Goal: Information Seeking & Learning: Learn about a topic

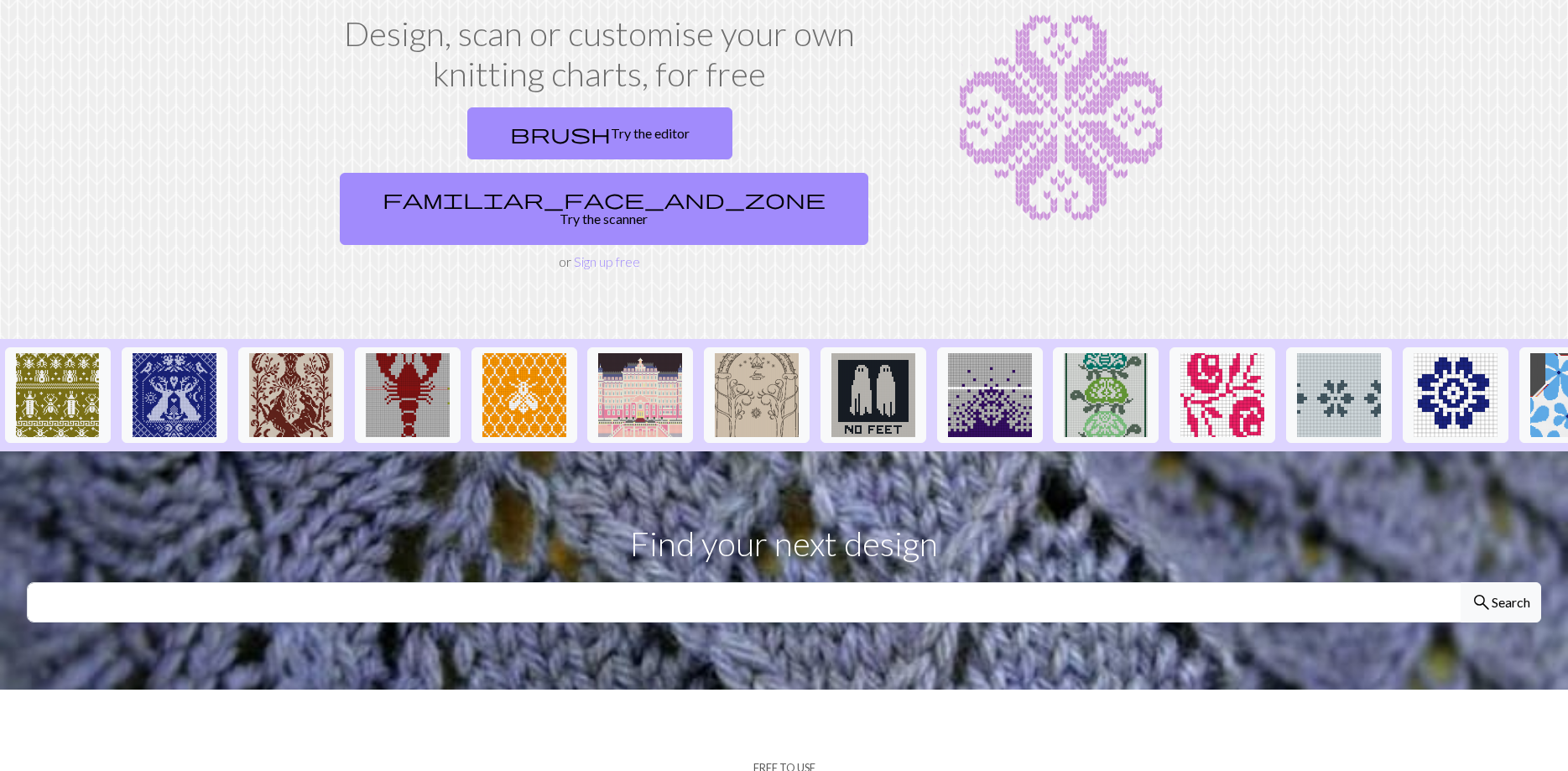
scroll to position [257, 0]
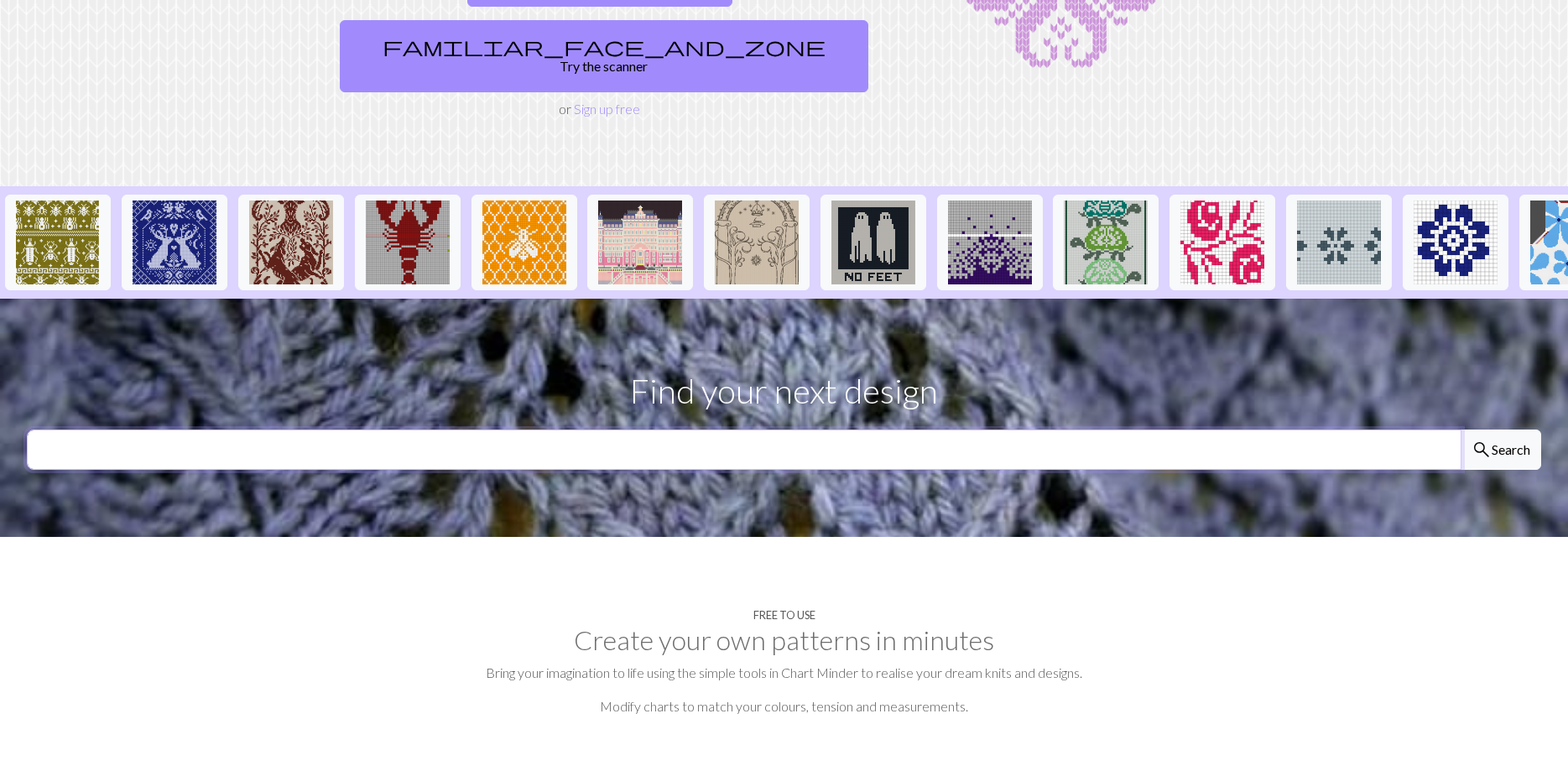
click at [789, 429] on input "text" at bounding box center [744, 449] width 1435 height 40
type input "coffee"
click at [1461, 429] on button "search Search" at bounding box center [1501, 449] width 80 height 40
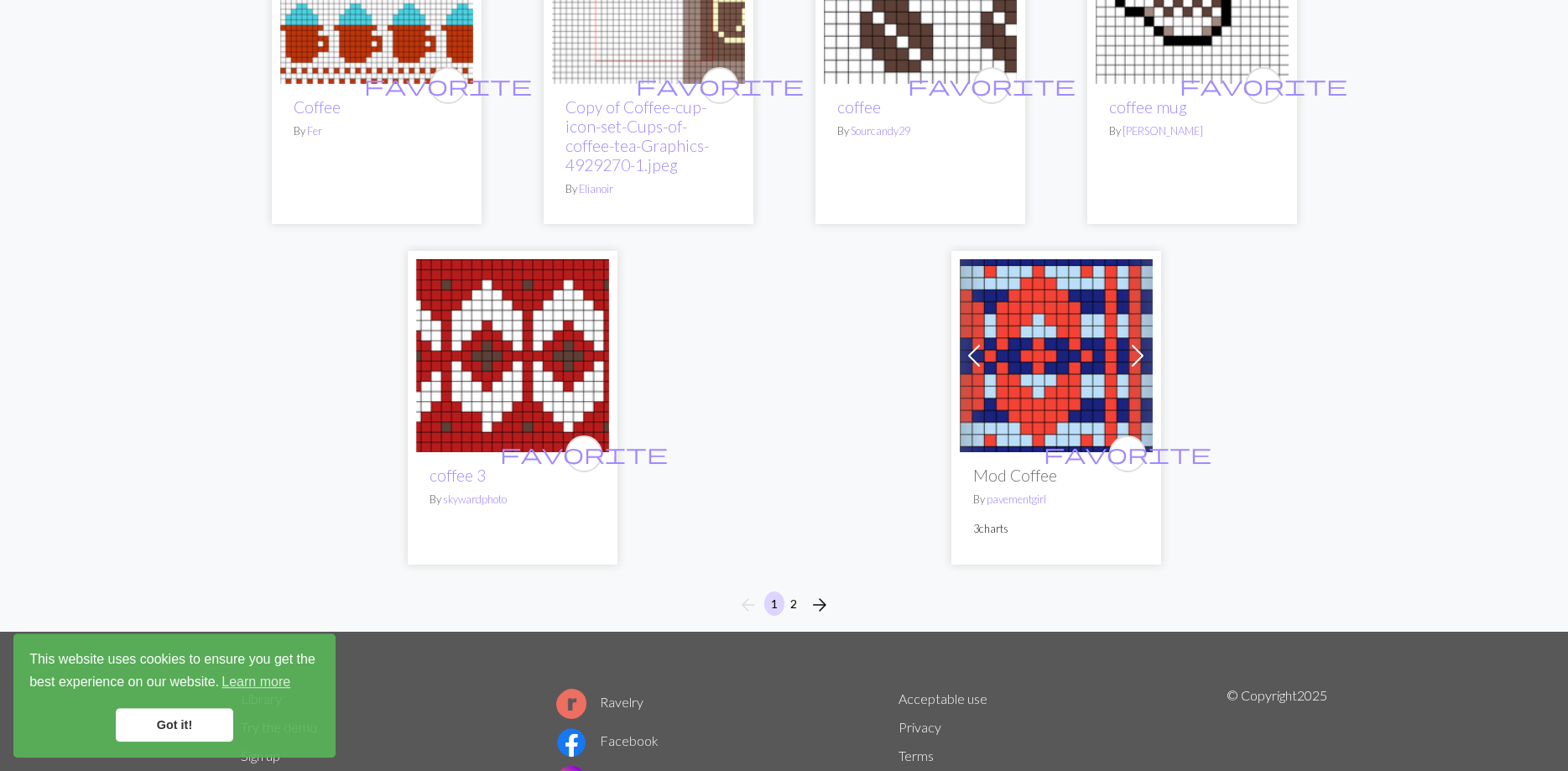
scroll to position [4184, 0]
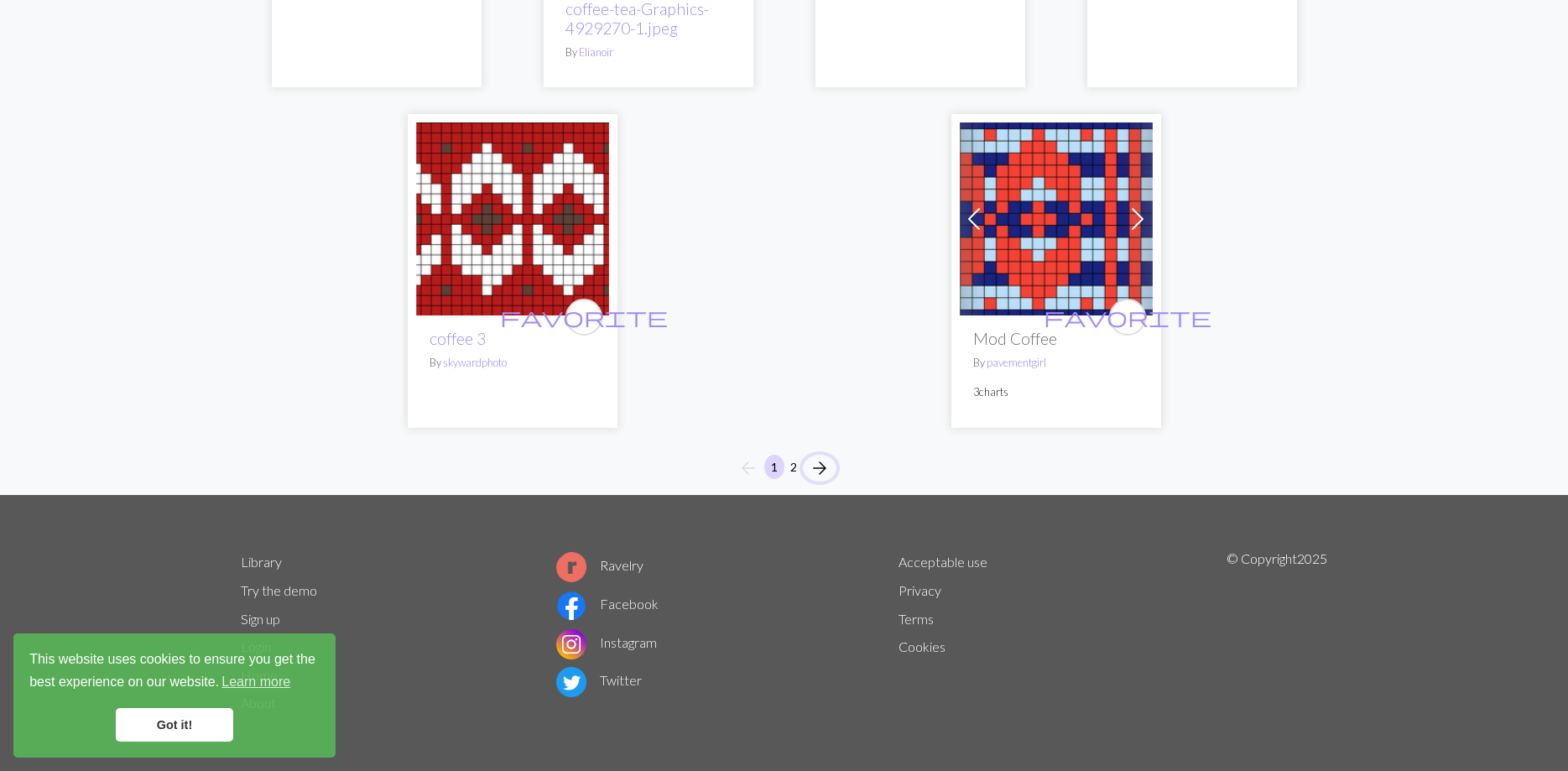
click at [820, 469] on span "arrow_forward" at bounding box center [819, 468] width 21 height 23
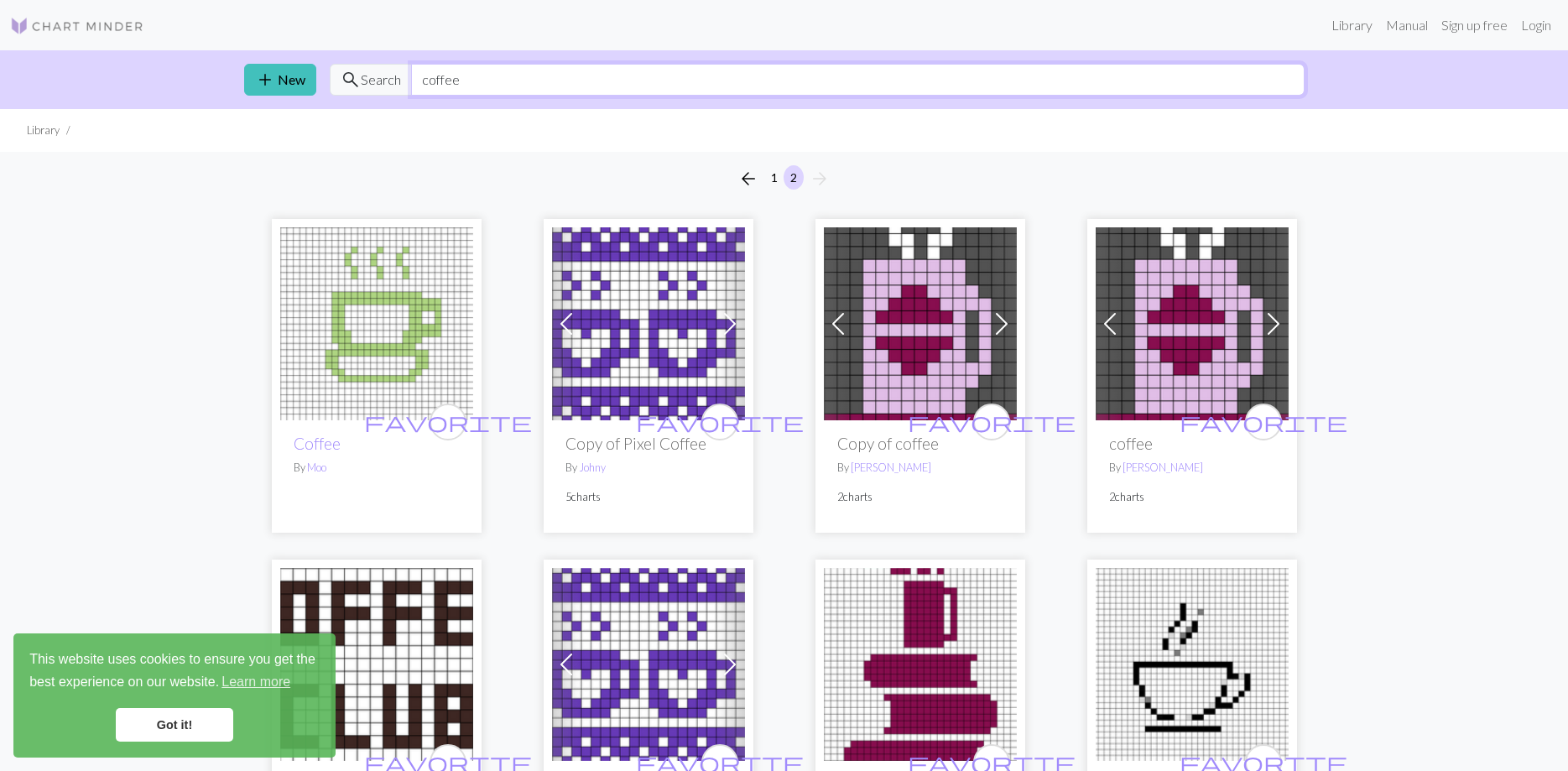
drag, startPoint x: 506, startPoint y: 91, endPoint x: 319, endPoint y: 67, distance: 188.5
click at [411, 67] on input "coffee" at bounding box center [857, 79] width 893 height 32
type input "croissant"
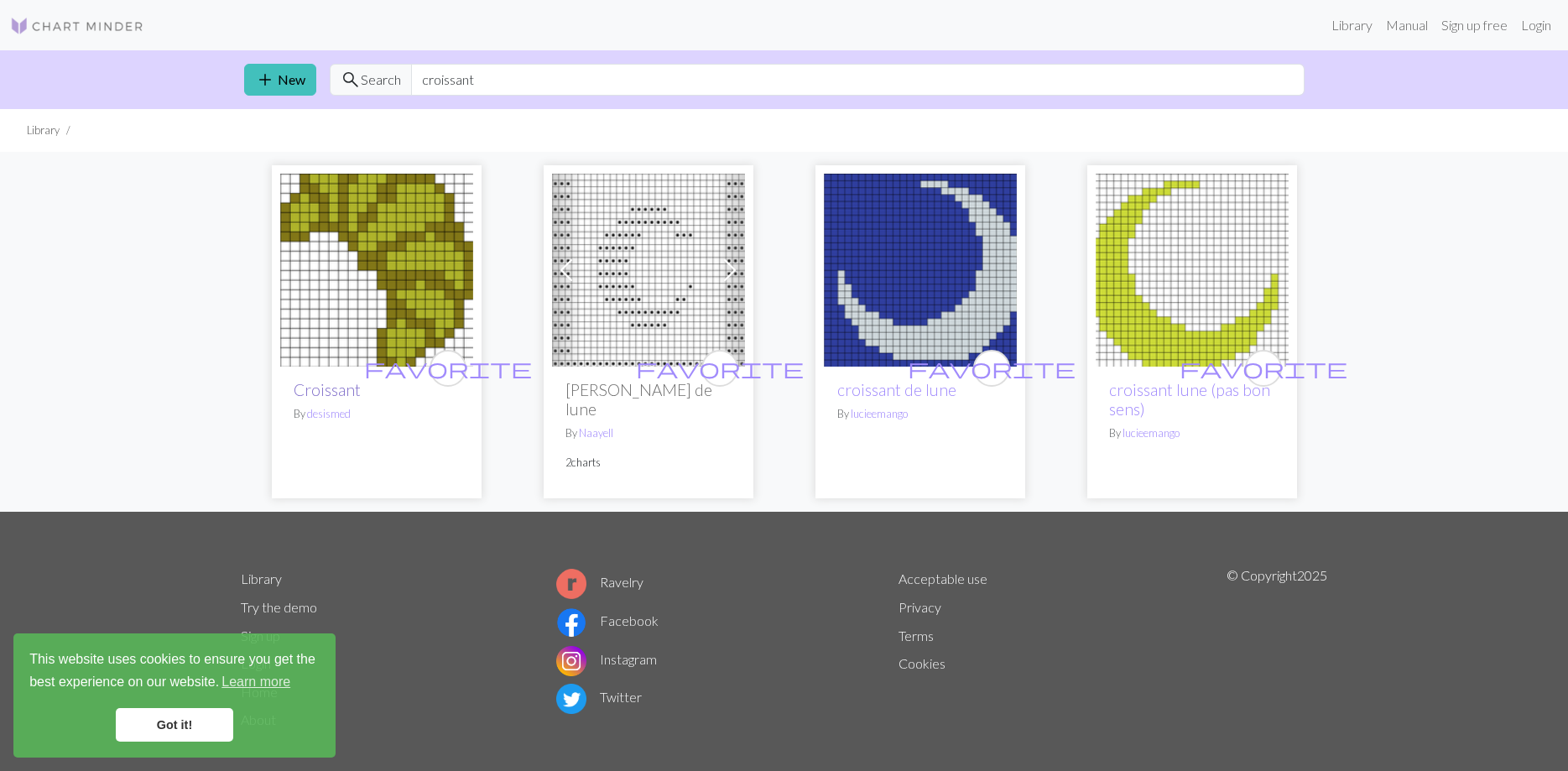
click at [328, 385] on link "Croissant" at bounding box center [328, 389] width 67 height 20
